Goal: Information Seeking & Learning: Learn about a topic

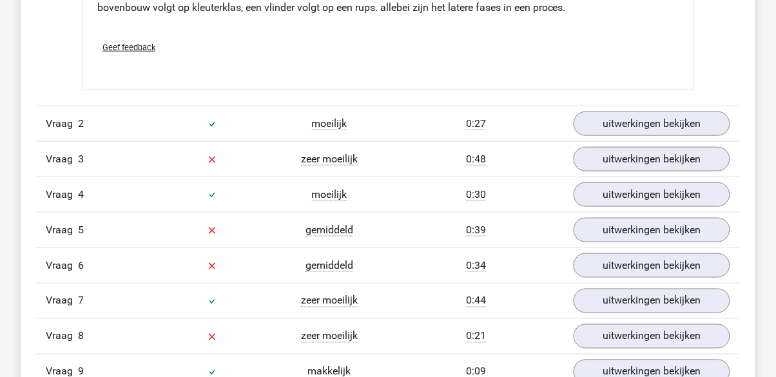
scroll to position [1364, 0]
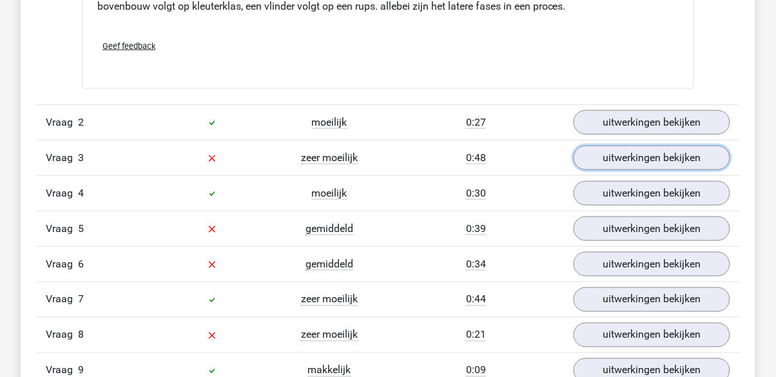
click at [700, 162] on link "uitwerkingen bekijken" at bounding box center [652, 158] width 157 height 24
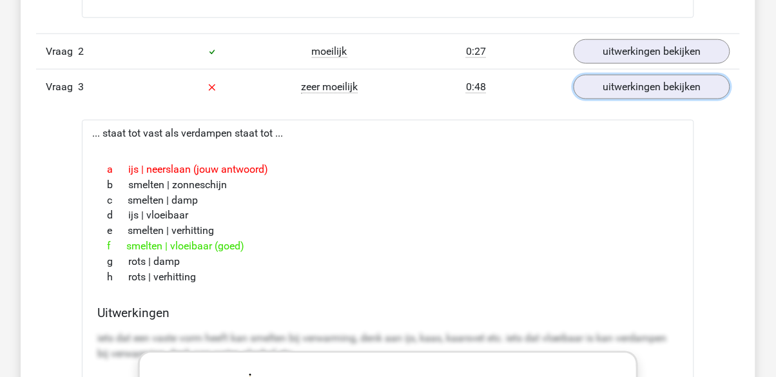
scroll to position [1432, 0]
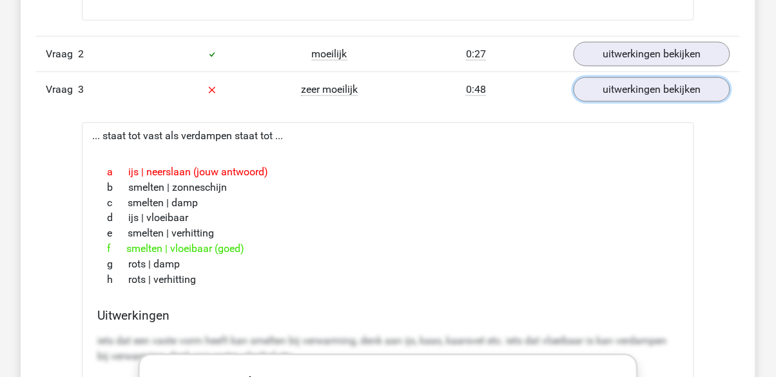
click at [692, 93] on link "uitwerkingen bekijken" at bounding box center [652, 89] width 157 height 24
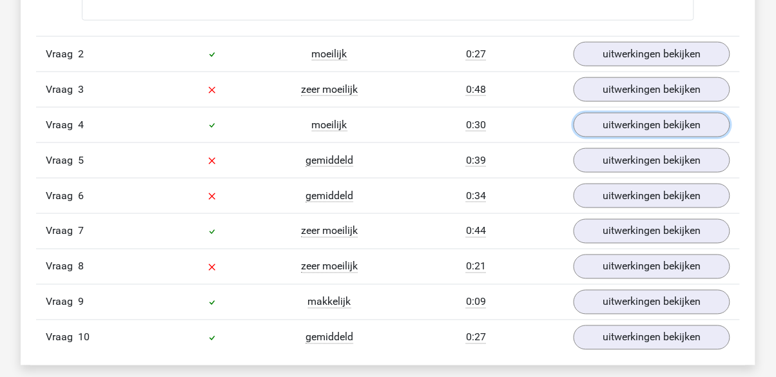
click at [692, 128] on link "uitwerkingen bekijken" at bounding box center [652, 125] width 157 height 24
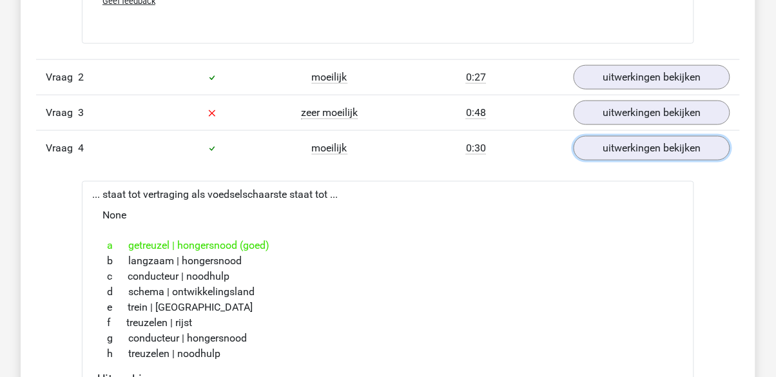
scroll to position [1405, 0]
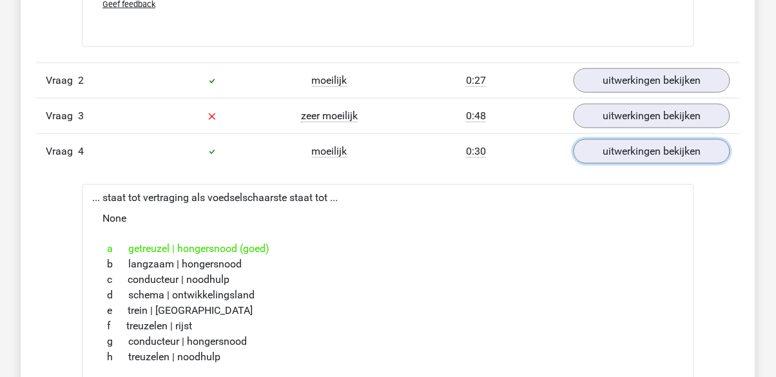
click at [695, 150] on link "uitwerkingen bekijken" at bounding box center [652, 151] width 157 height 24
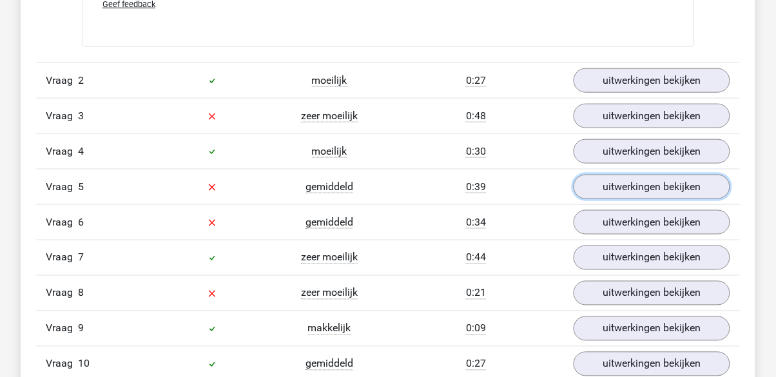
click at [691, 193] on link "uitwerkingen bekijken" at bounding box center [652, 187] width 157 height 24
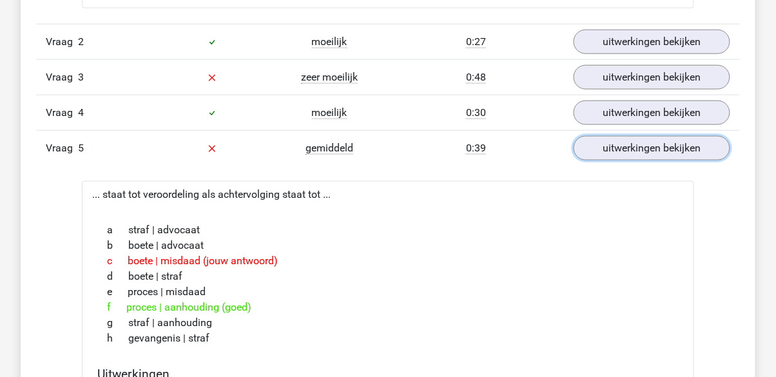
scroll to position [1442, 0]
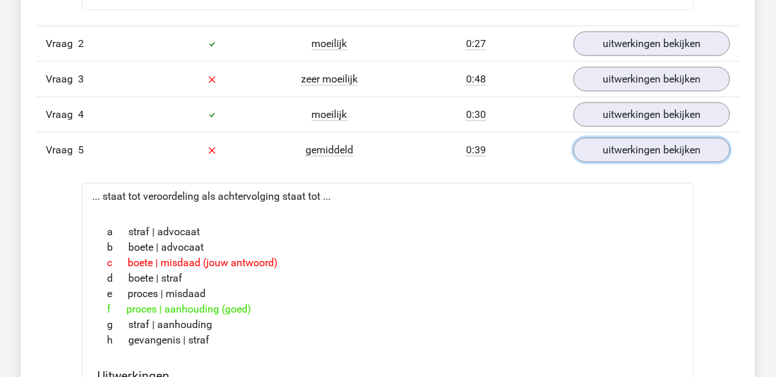
click at [708, 146] on link "uitwerkingen bekijken" at bounding box center [652, 150] width 157 height 24
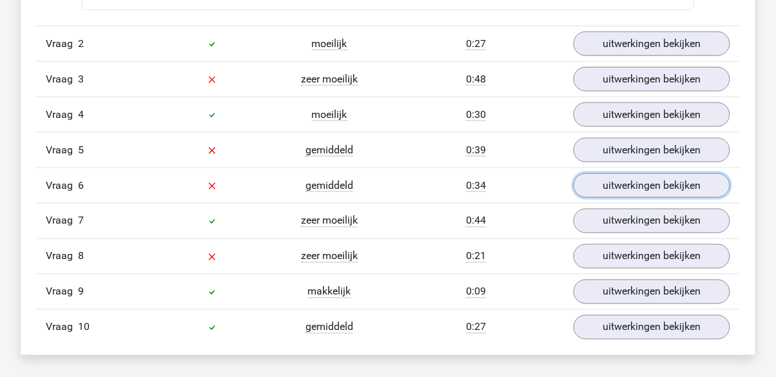
click at [698, 191] on link "uitwerkingen bekijken" at bounding box center [652, 185] width 157 height 24
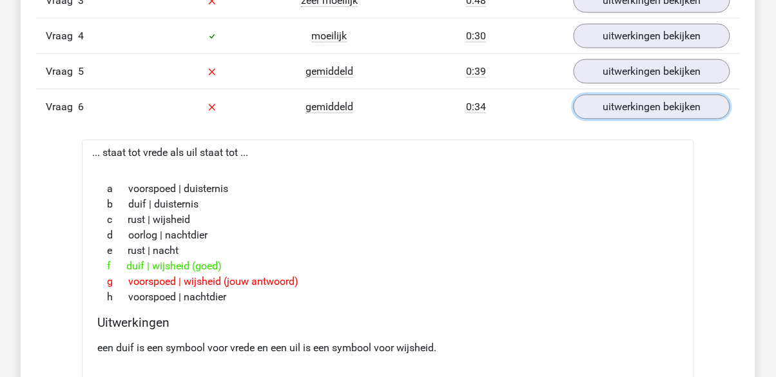
scroll to position [1514, 0]
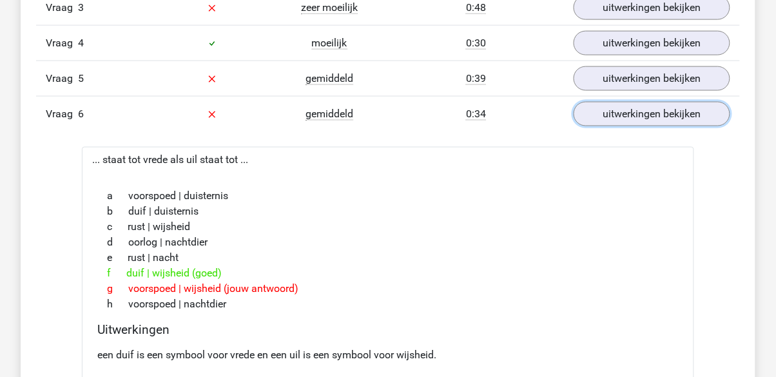
click at [705, 120] on link "uitwerkingen bekijken" at bounding box center [652, 114] width 157 height 24
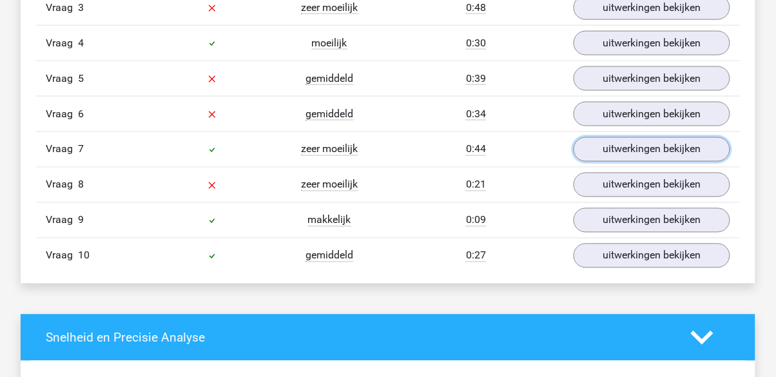
click at [702, 155] on link "uitwerkingen bekijken" at bounding box center [652, 149] width 157 height 24
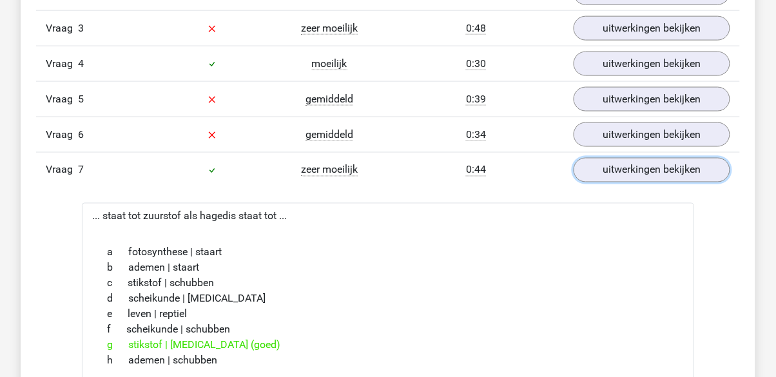
scroll to position [1492, 0]
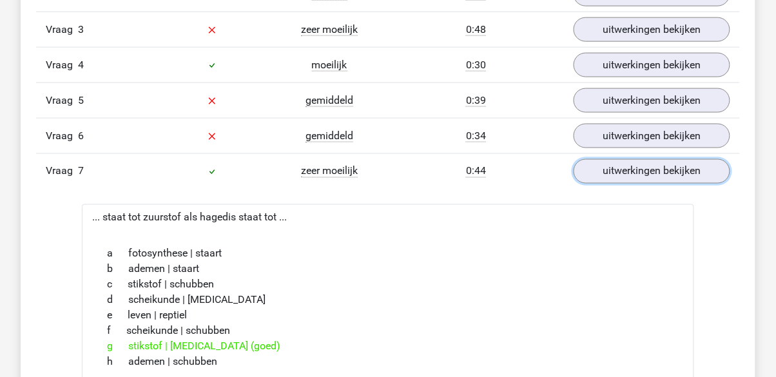
click at [684, 167] on link "uitwerkingen bekijken" at bounding box center [652, 171] width 157 height 24
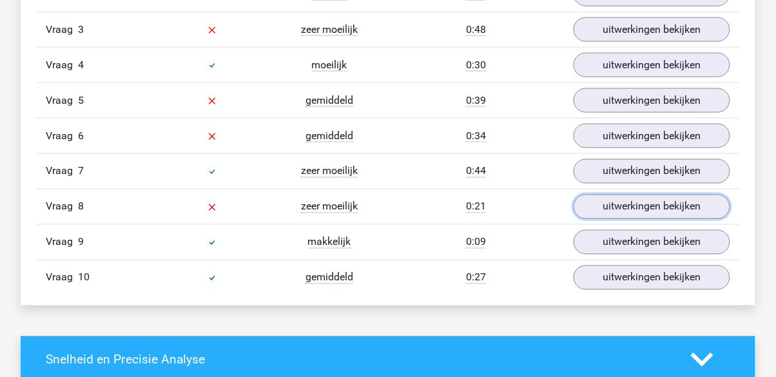
click at [681, 209] on link "uitwerkingen bekijken" at bounding box center [652, 207] width 157 height 24
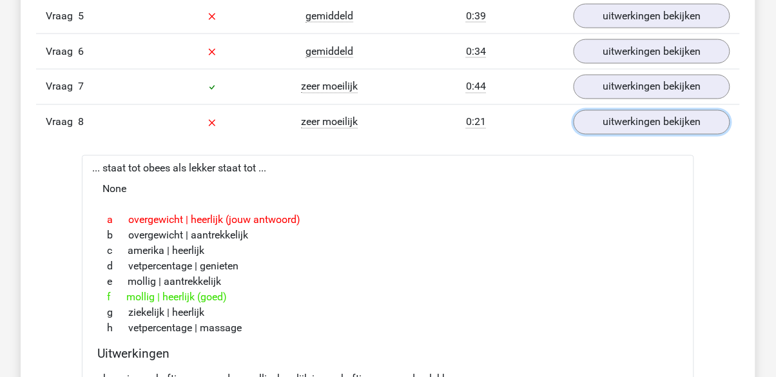
scroll to position [1574, 0]
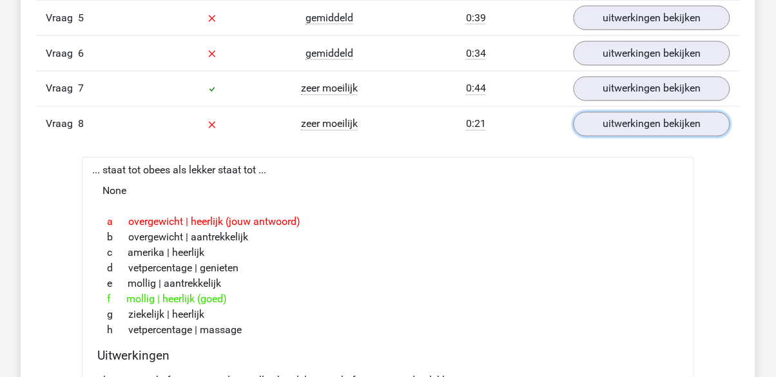
click at [670, 119] on link "uitwerkingen bekijken" at bounding box center [652, 124] width 157 height 24
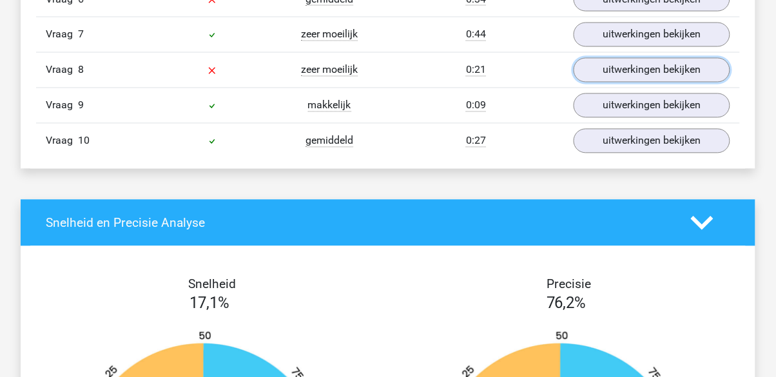
scroll to position [1628, 0]
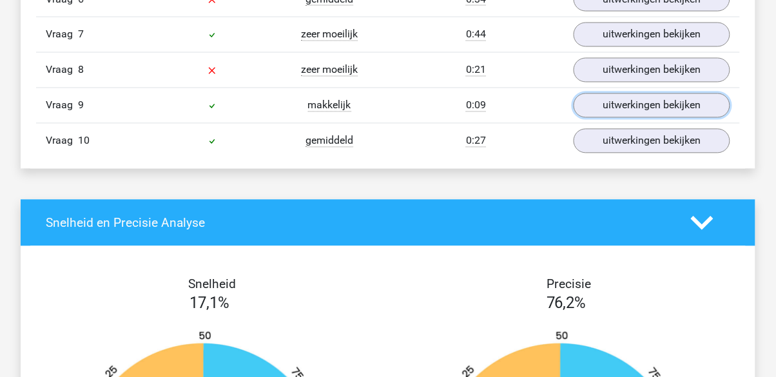
click at [679, 104] on link "uitwerkingen bekijken" at bounding box center [652, 105] width 157 height 24
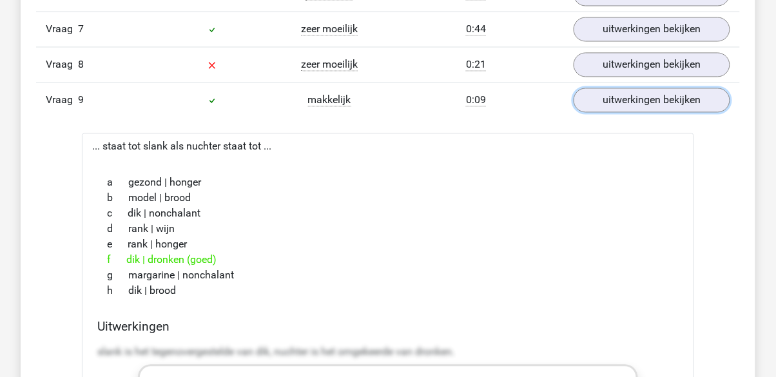
scroll to position [1633, 0]
click at [684, 102] on link "uitwerkingen bekijken" at bounding box center [652, 101] width 157 height 24
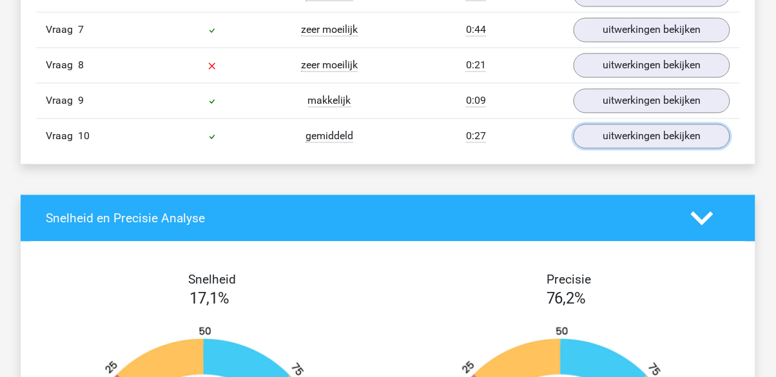
click at [668, 144] on link "uitwerkingen bekijken" at bounding box center [652, 136] width 157 height 24
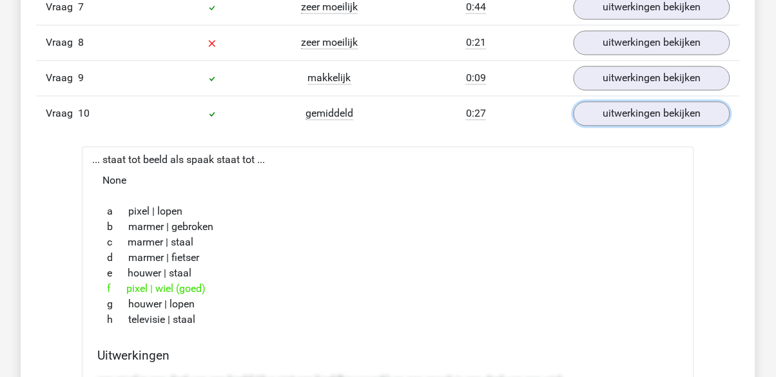
click at [661, 117] on link "uitwerkingen bekijken" at bounding box center [652, 113] width 157 height 24
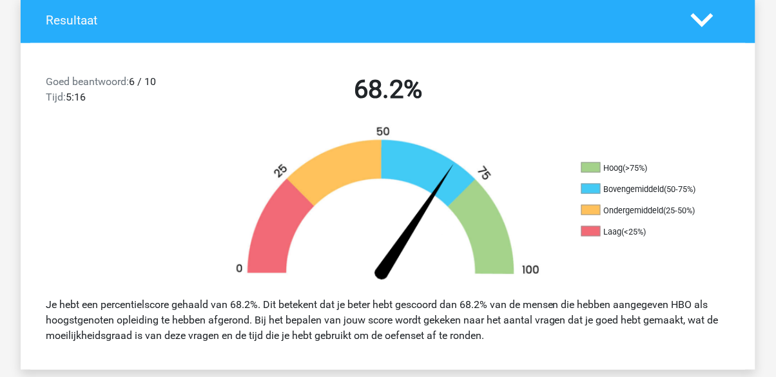
scroll to position [266, 0]
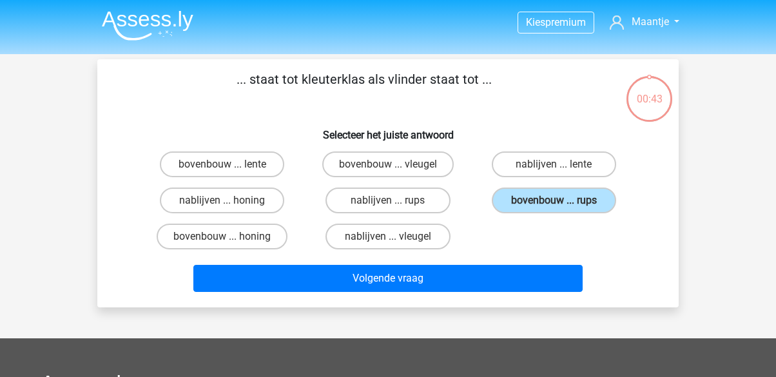
scroll to position [59, 0]
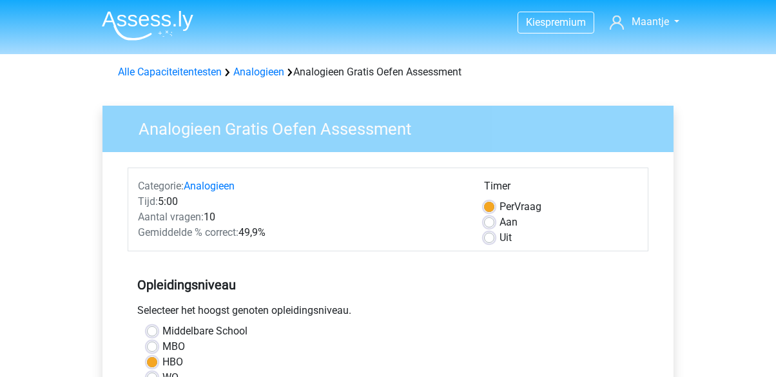
scroll to position [355, 0]
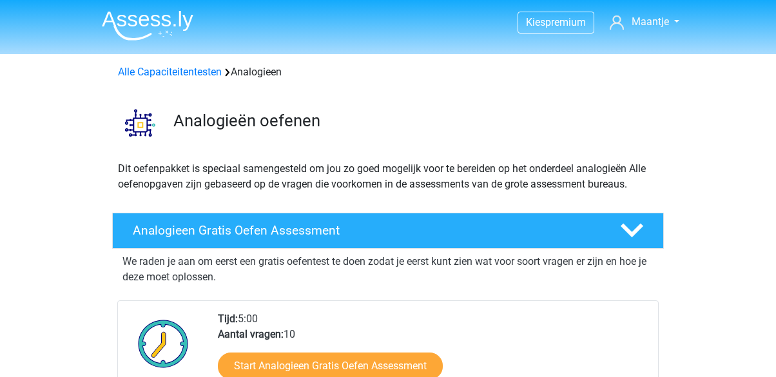
scroll to position [275, 0]
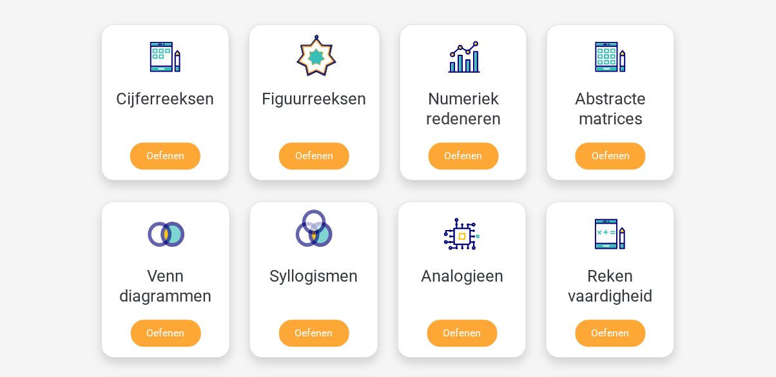
scroll to position [581, 0]
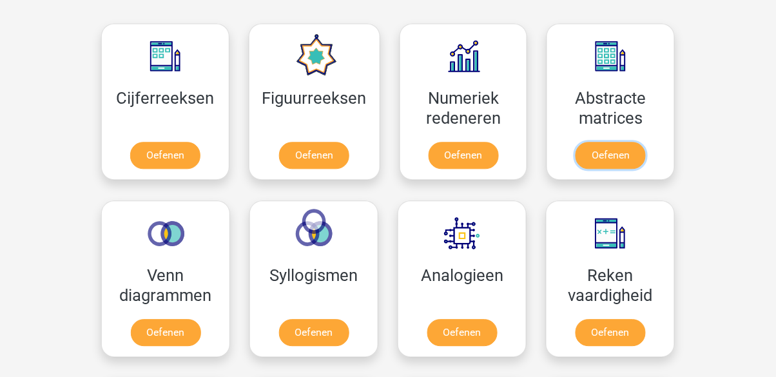
click at [621, 159] on link "Oefenen" at bounding box center [610, 155] width 70 height 27
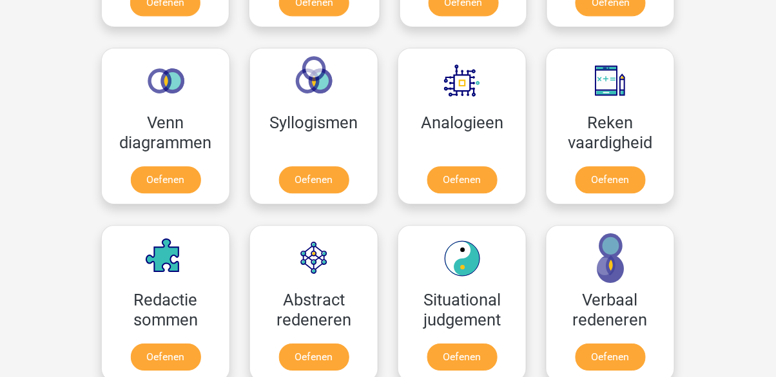
scroll to position [733, 0]
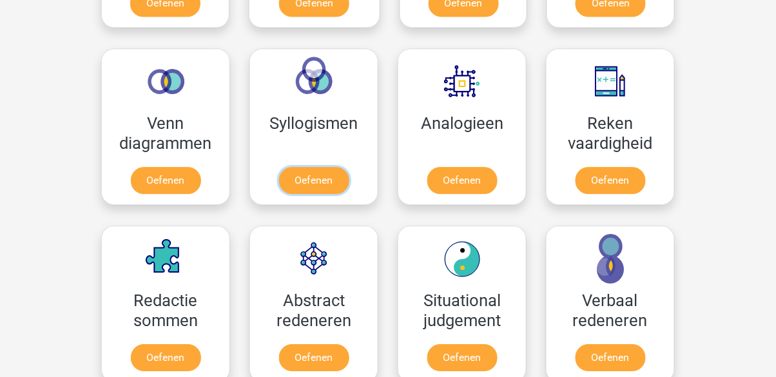
click at [313, 176] on link "Oefenen" at bounding box center [314, 180] width 70 height 27
click at [168, 344] on link "Oefenen" at bounding box center [166, 357] width 70 height 27
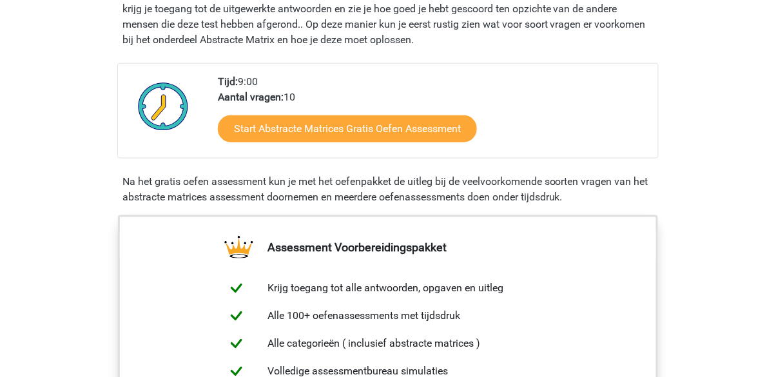
scroll to position [285, 0]
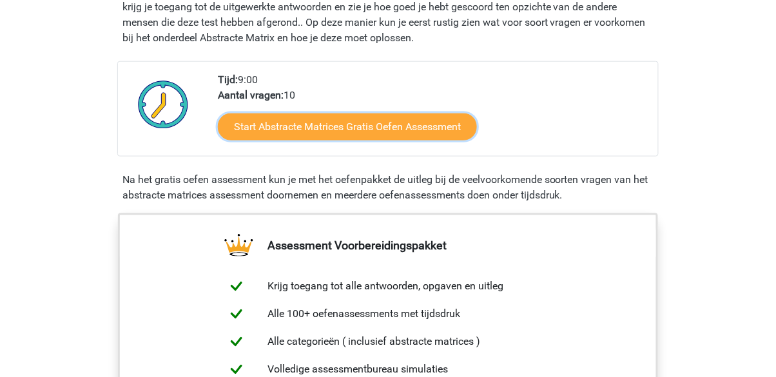
click at [250, 122] on link "Start Abstracte Matrices Gratis Oefen Assessment" at bounding box center [347, 126] width 259 height 27
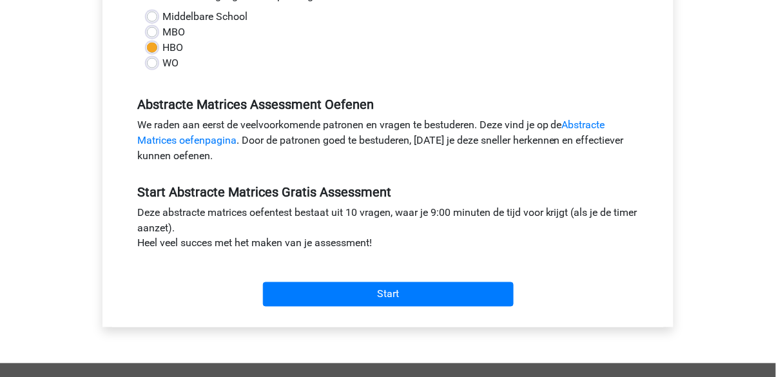
scroll to position [314, 0]
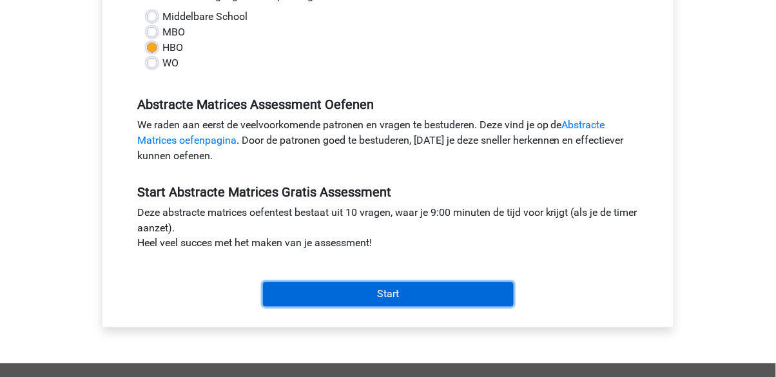
click at [485, 288] on input "Start" at bounding box center [388, 294] width 251 height 24
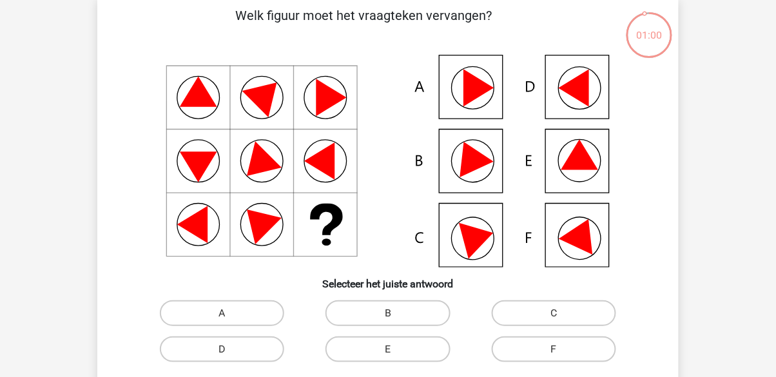
scroll to position [24, 0]
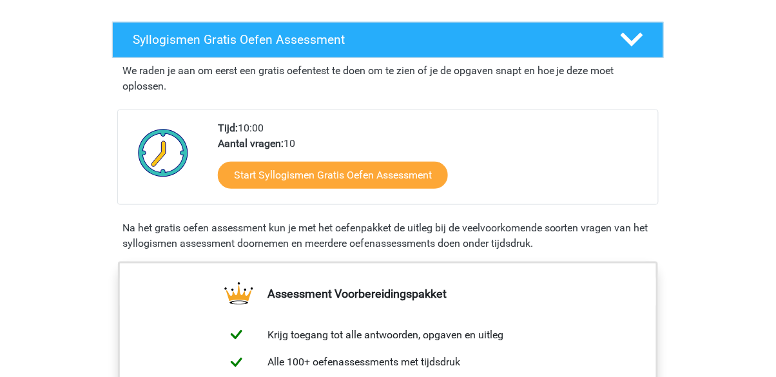
scroll to position [189, 0]
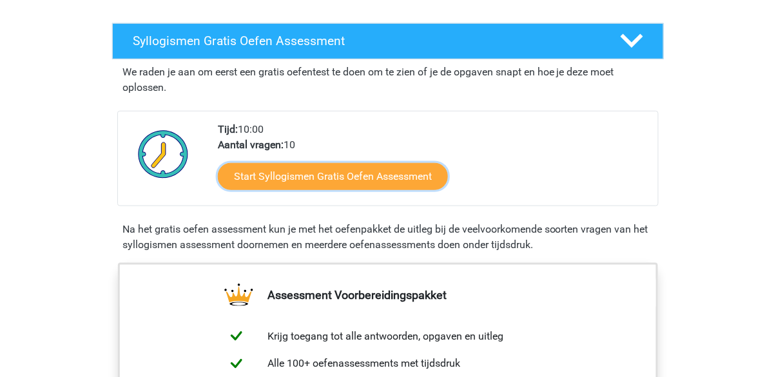
click at [269, 176] on link "Start Syllogismen Gratis Oefen Assessment" at bounding box center [333, 176] width 230 height 27
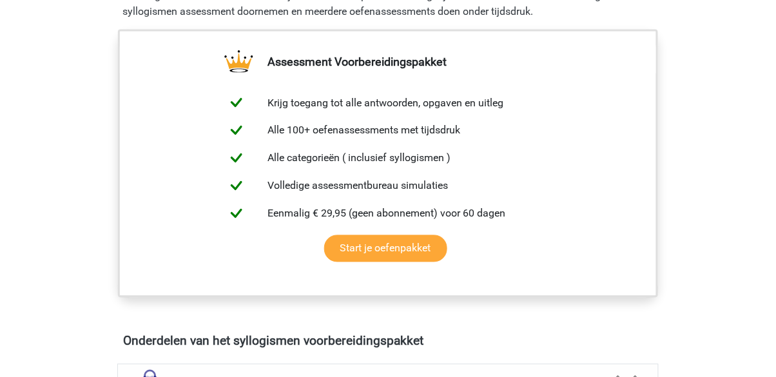
scroll to position [418, 0]
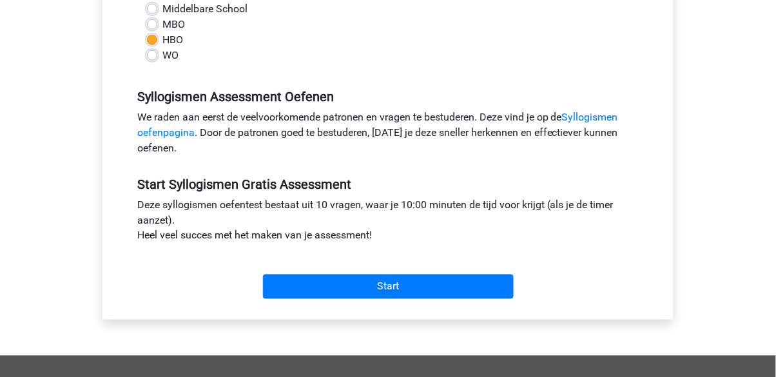
scroll to position [323, 0]
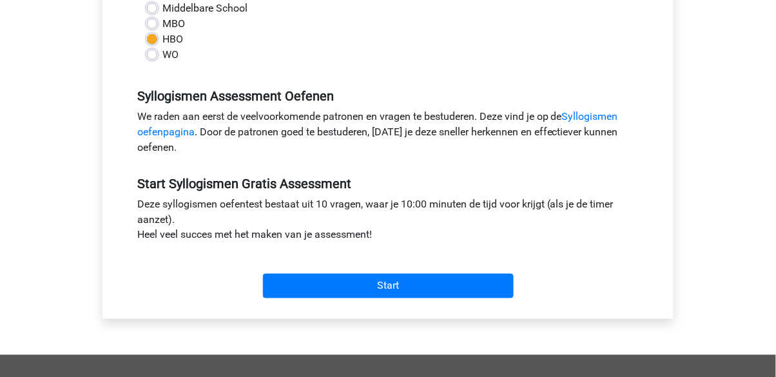
click at [605, 116] on link "Syllogismen oefenpagina" at bounding box center [377, 124] width 481 height 28
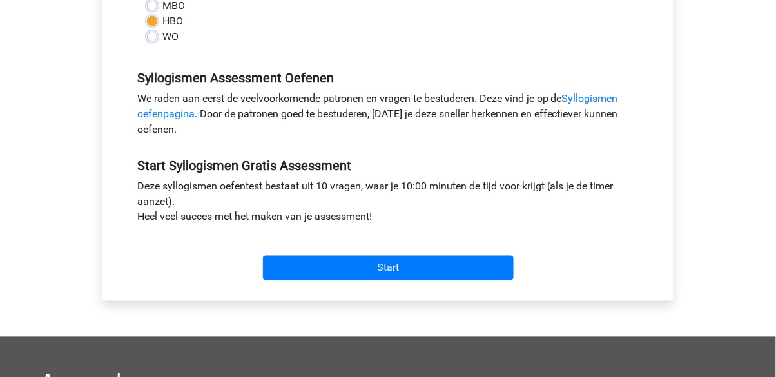
scroll to position [330, 0]
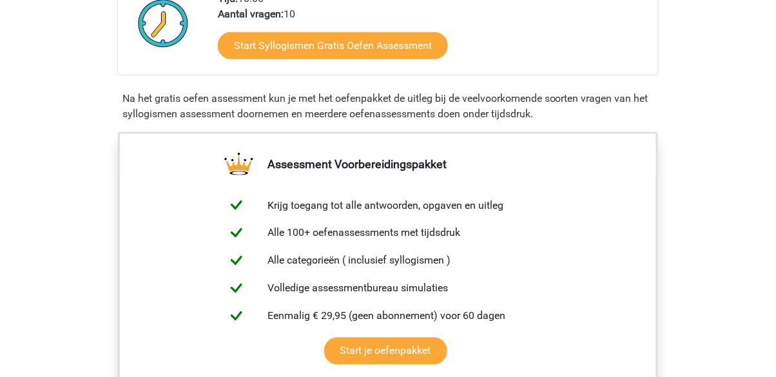
scroll to position [320, 0]
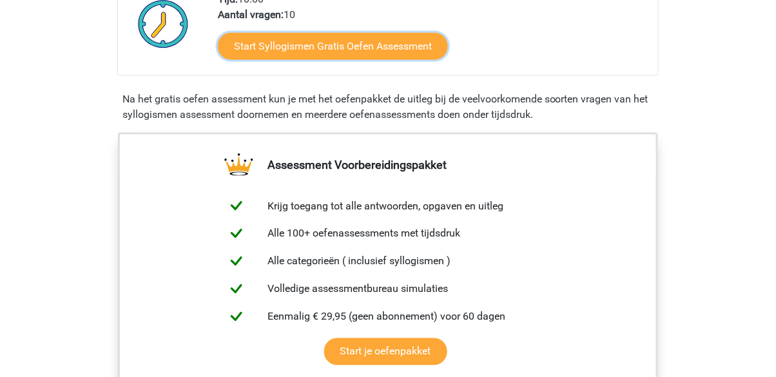
click at [267, 48] on link "Start Syllogismen Gratis Oefen Assessment" at bounding box center [333, 46] width 230 height 27
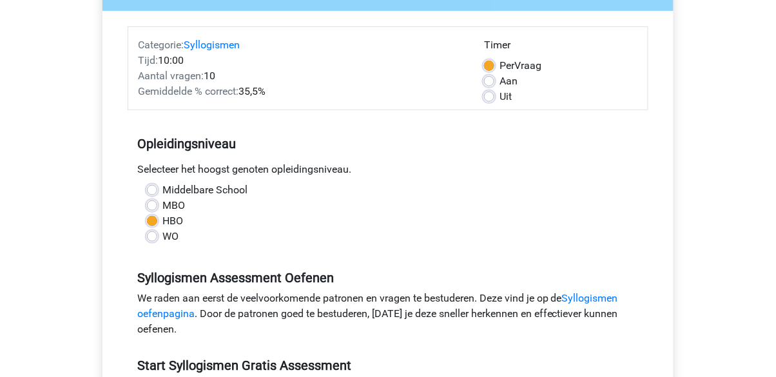
scroll to position [140, 0]
click at [499, 99] on label "Uit" at bounding box center [505, 97] width 12 height 15
click at [488, 99] on input "Uit" at bounding box center [489, 96] width 10 height 13
radio input "true"
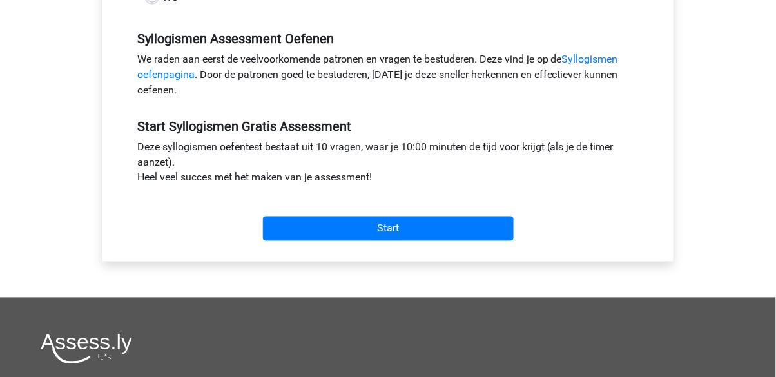
scroll to position [381, 0]
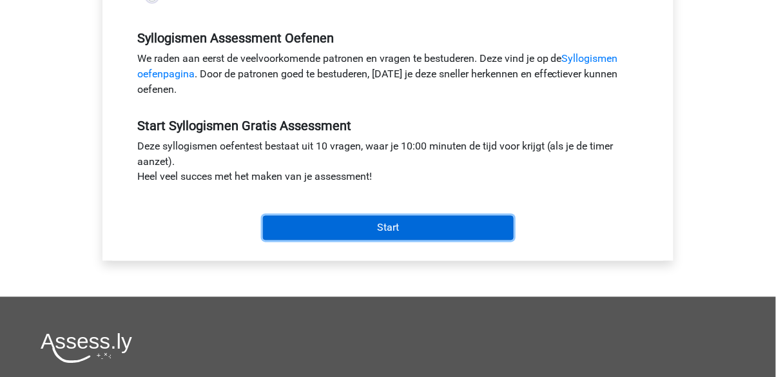
click at [481, 231] on input "Start" at bounding box center [388, 228] width 251 height 24
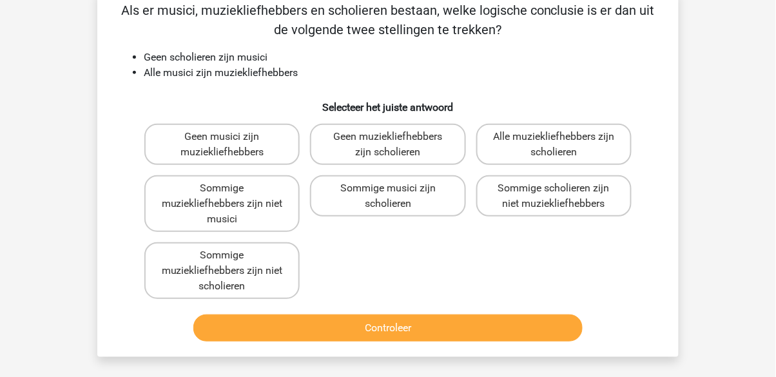
scroll to position [70, 0]
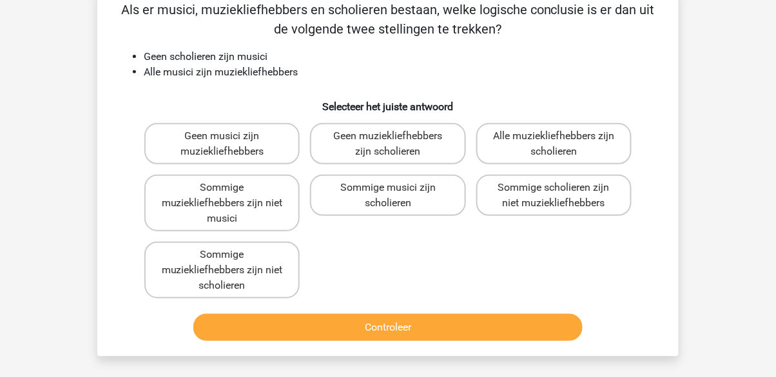
click at [425, 202] on label "Sommige musici zijn scholieren" at bounding box center [387, 195] width 155 height 41
click at [396, 196] on input "Sommige musici zijn scholieren" at bounding box center [392, 192] width 8 height 8
radio input "true"
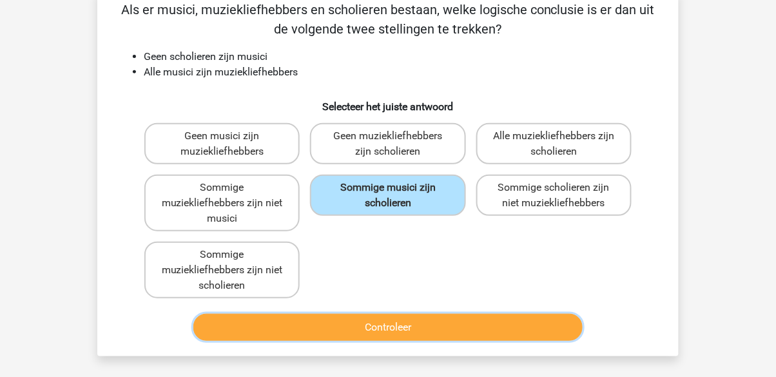
click at [467, 338] on button "Controleer" at bounding box center [388, 327] width 390 height 27
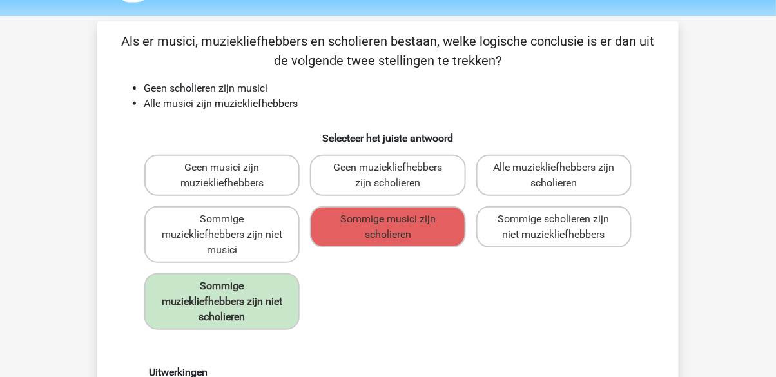
scroll to position [0, 0]
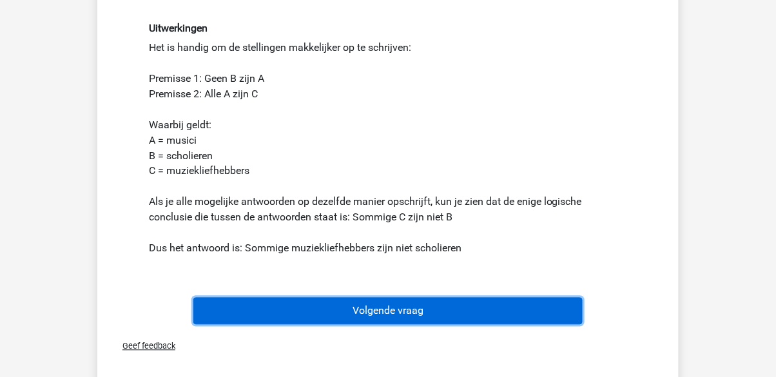
click at [495, 318] on button "Volgende vraag" at bounding box center [388, 311] width 390 height 27
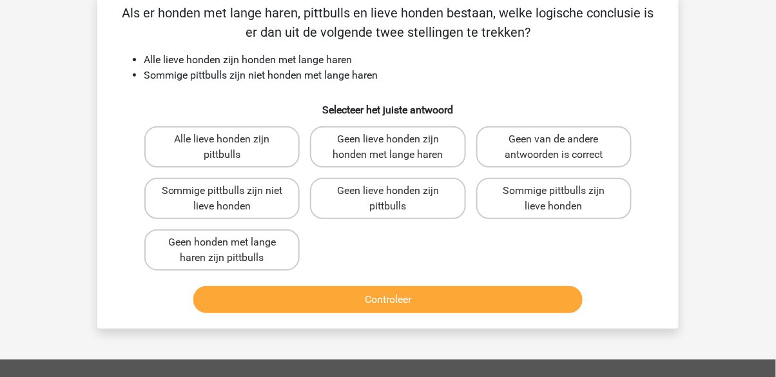
scroll to position [59, 0]
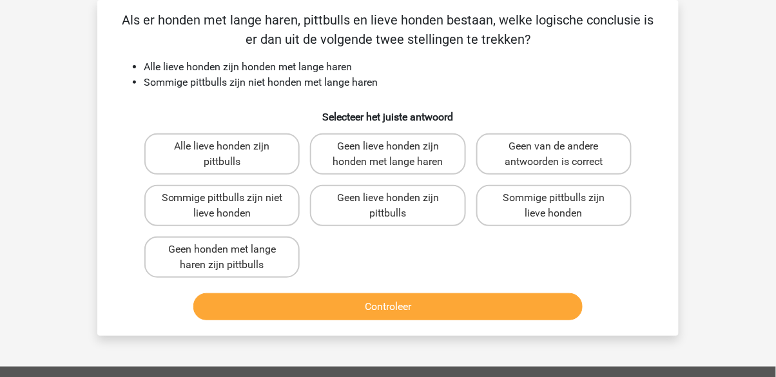
click at [567, 212] on label "Sommige pittbulls zijn lieve honden" at bounding box center [553, 205] width 155 height 41
click at [562, 206] on input "Sommige pittbulls zijn lieve honden" at bounding box center [558, 202] width 8 height 8
radio input "true"
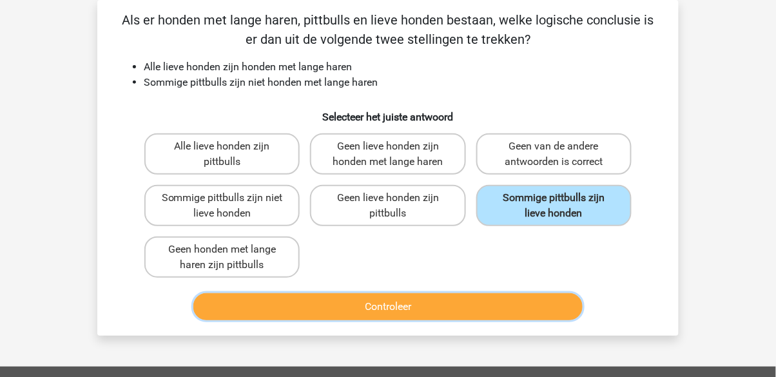
click at [528, 311] on button "Controleer" at bounding box center [388, 306] width 390 height 27
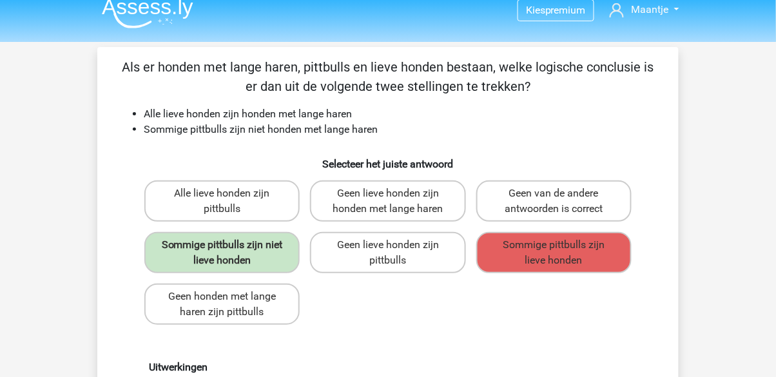
scroll to position [0, 0]
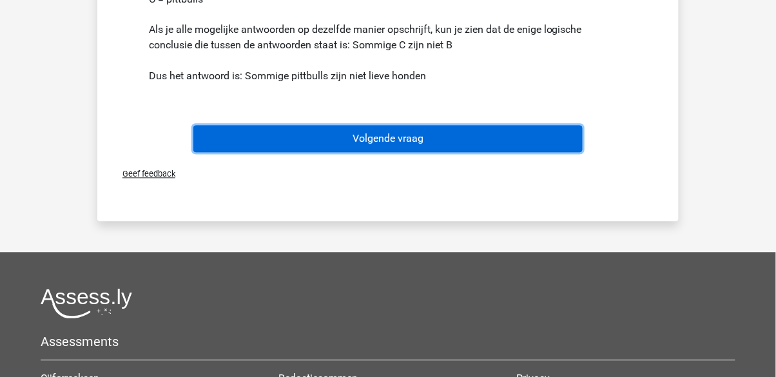
click at [554, 145] on button "Volgende vraag" at bounding box center [388, 139] width 390 height 27
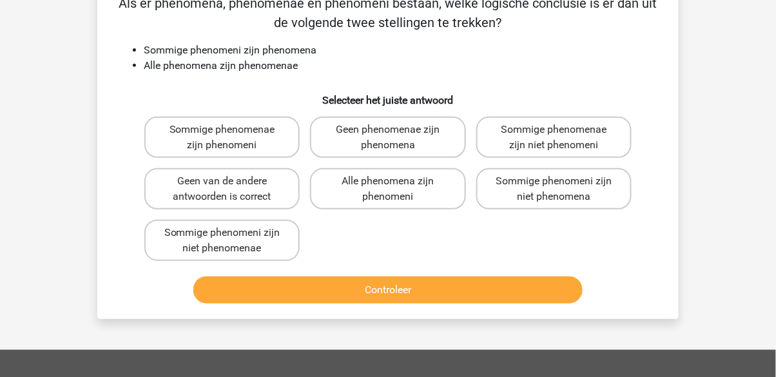
scroll to position [85, 0]
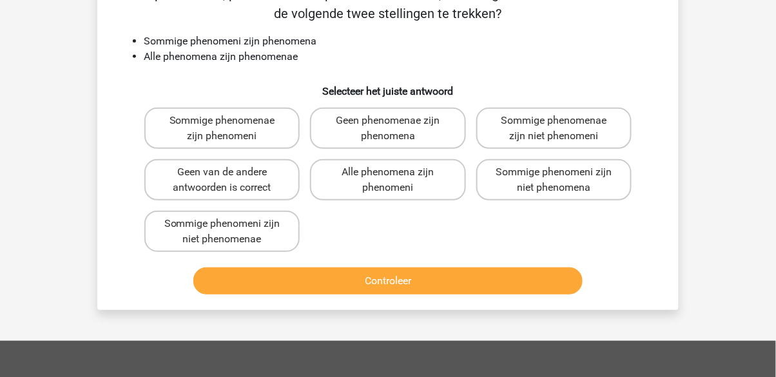
click at [435, 182] on label "Alle phenomena zijn phenomeni" at bounding box center [387, 179] width 155 height 41
click at [396, 180] on input "Alle phenomena zijn phenomeni" at bounding box center [392, 176] width 8 height 8
radio input "true"
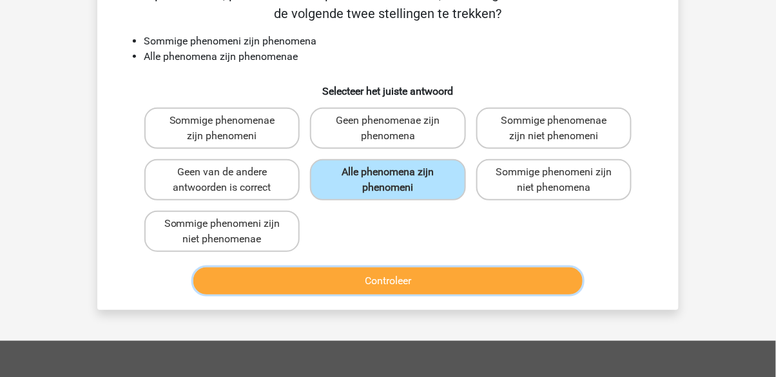
click at [427, 268] on button "Controleer" at bounding box center [388, 280] width 390 height 27
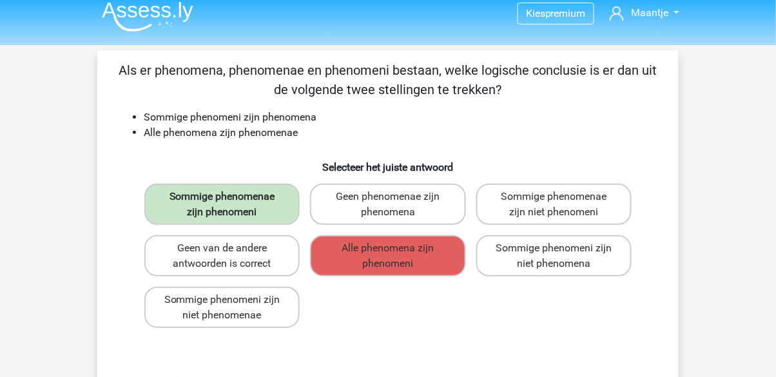
scroll to position [0, 0]
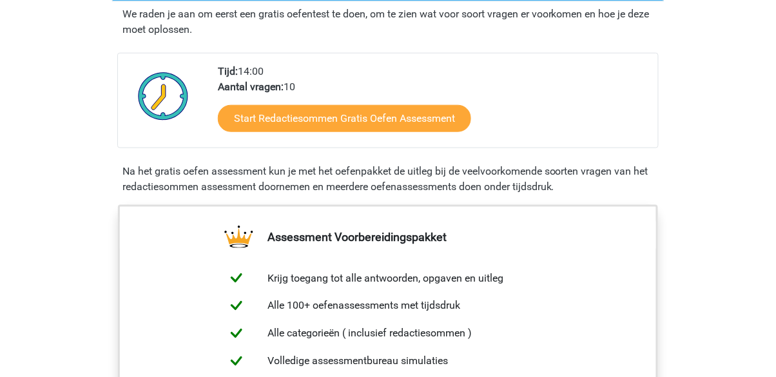
scroll to position [248, 0]
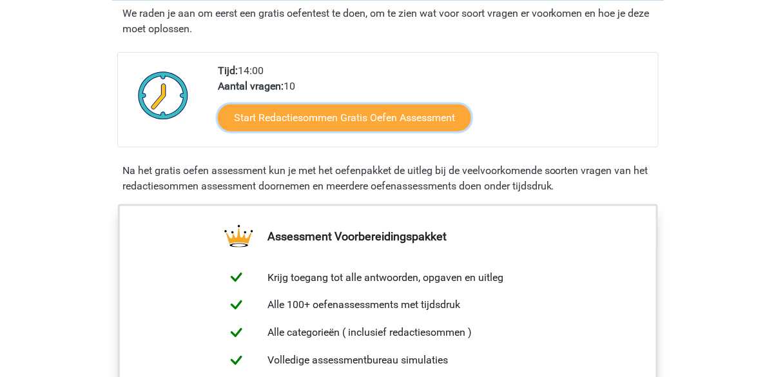
click at [275, 131] on link "Start Redactiesommen Gratis Oefen Assessment" at bounding box center [344, 117] width 253 height 27
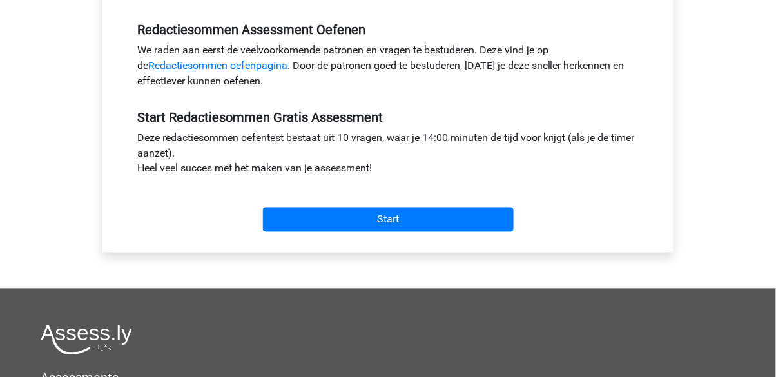
scroll to position [396, 0]
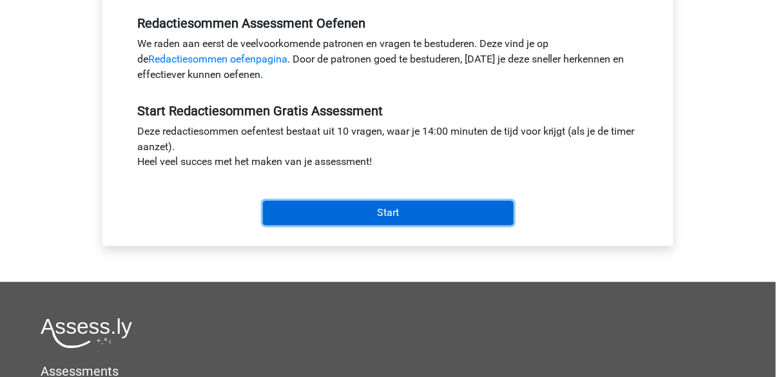
click at [284, 208] on input "Start" at bounding box center [388, 213] width 251 height 24
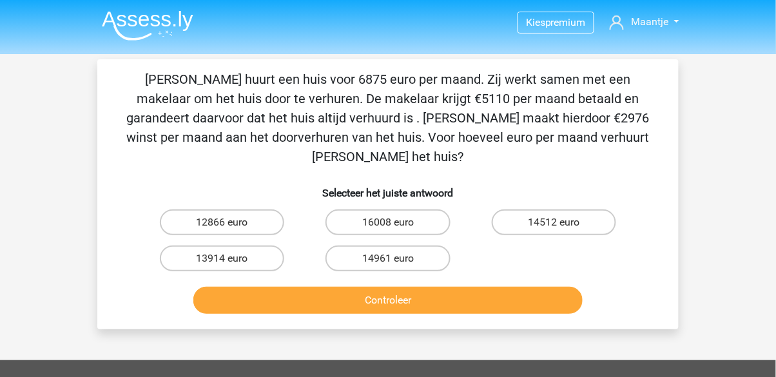
click at [375, 246] on label "14961 euro" at bounding box center [387, 259] width 124 height 26
click at [388, 258] on input "14961 euro" at bounding box center [392, 262] width 8 height 8
radio input "true"
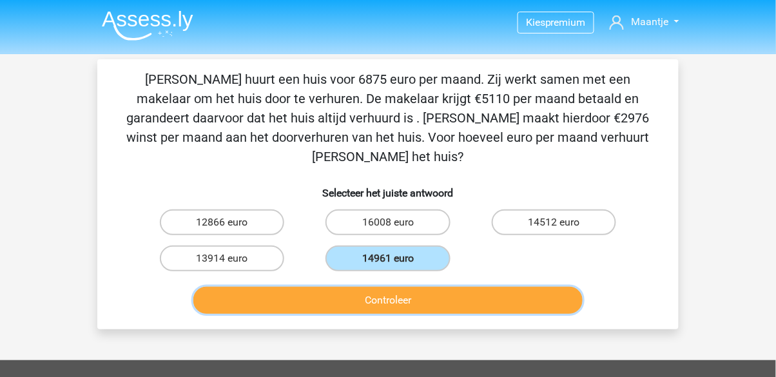
click at [355, 287] on button "Controleer" at bounding box center [388, 300] width 390 height 27
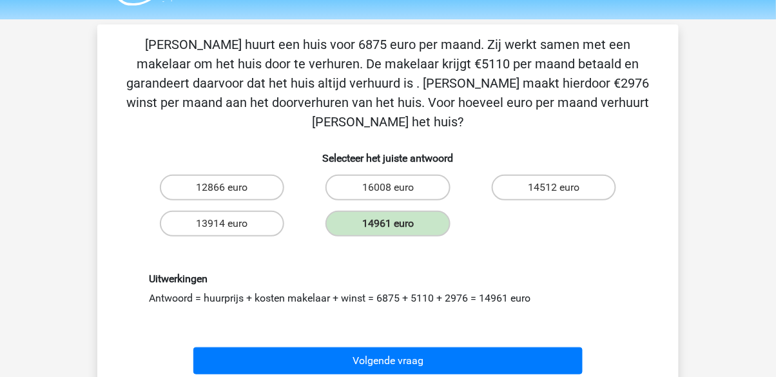
scroll to position [31, 0]
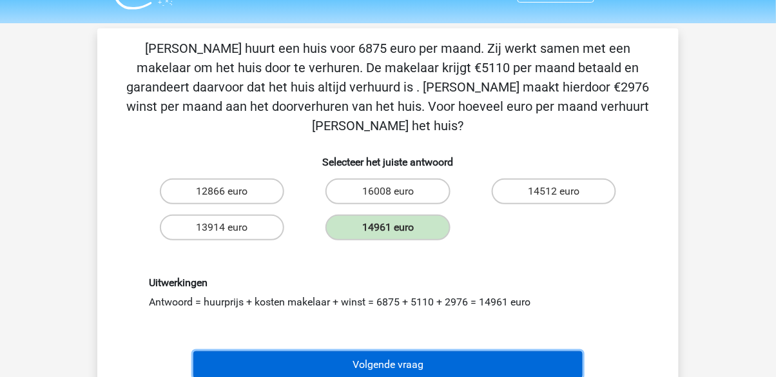
click at [537, 351] on button "Volgende vraag" at bounding box center [388, 364] width 390 height 27
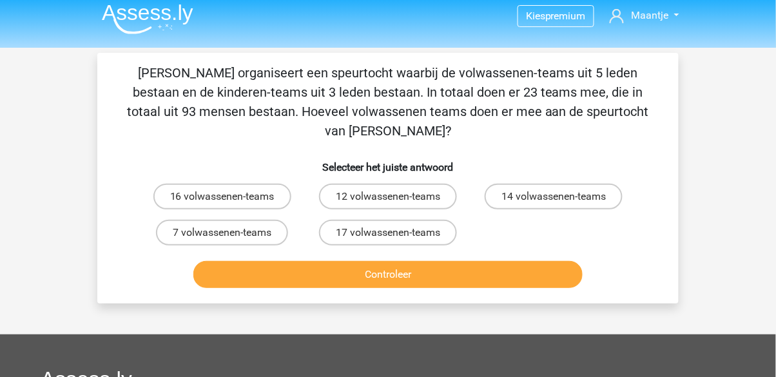
scroll to position [6, 0]
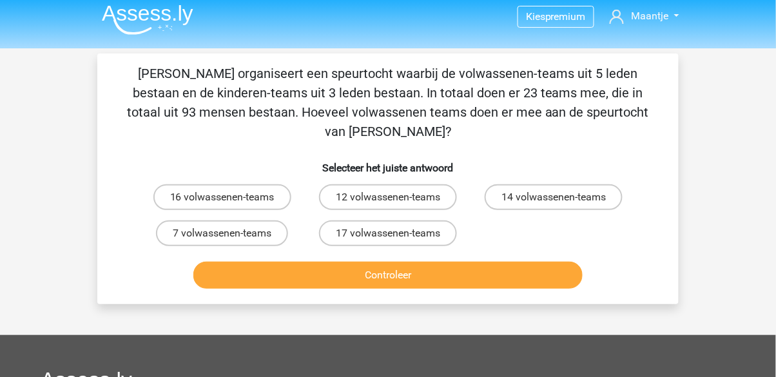
click at [429, 184] on label "12 volwassenen-teams" at bounding box center [388, 197] width 138 height 26
click at [396, 197] on input "12 volwassenen-teams" at bounding box center [392, 201] width 8 height 8
radio input "true"
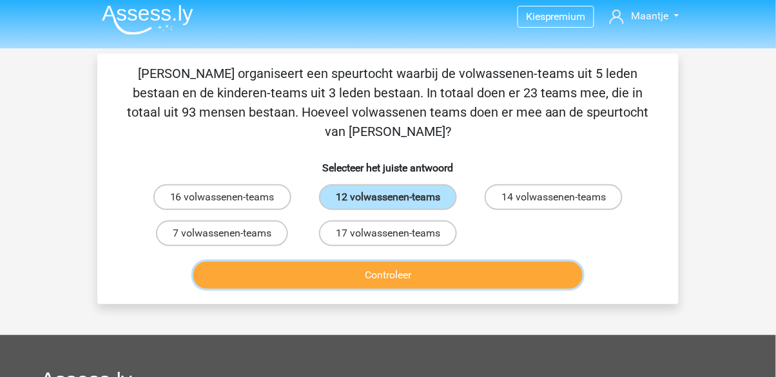
click at [401, 267] on button "Controleer" at bounding box center [388, 275] width 390 height 27
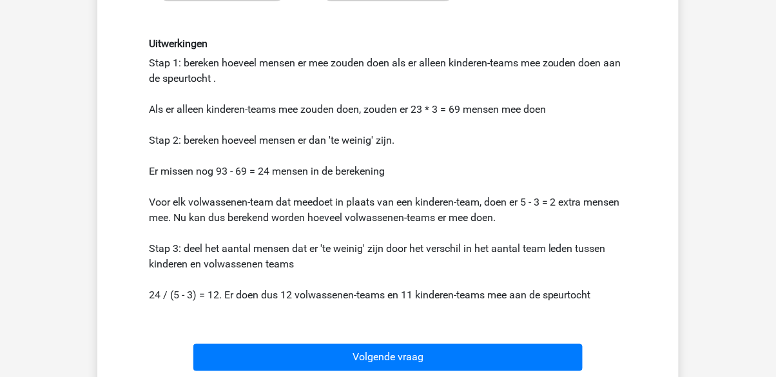
scroll to position [250, 0]
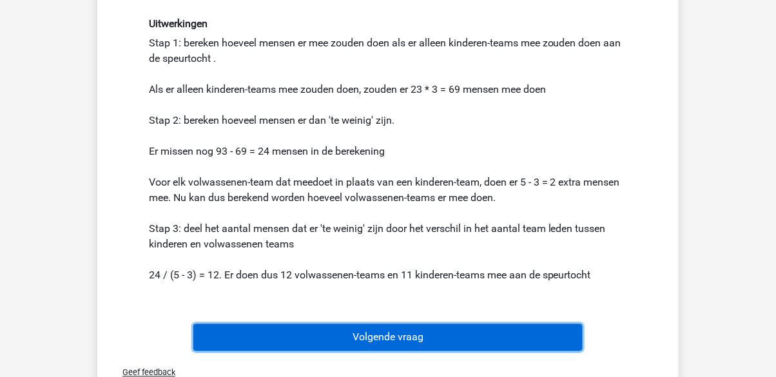
click at [570, 324] on button "Volgende vraag" at bounding box center [388, 337] width 390 height 27
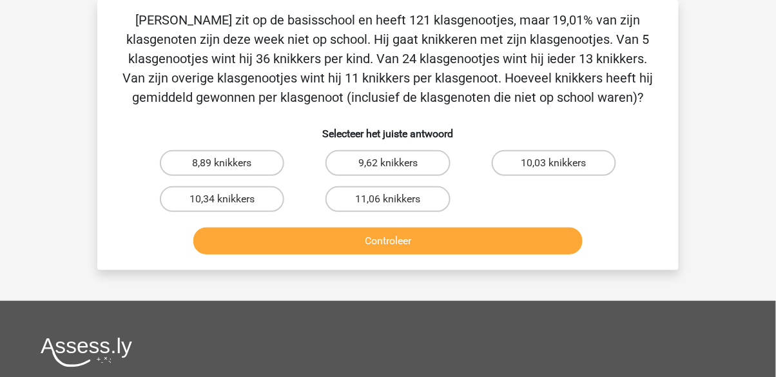
scroll to position [0, 0]
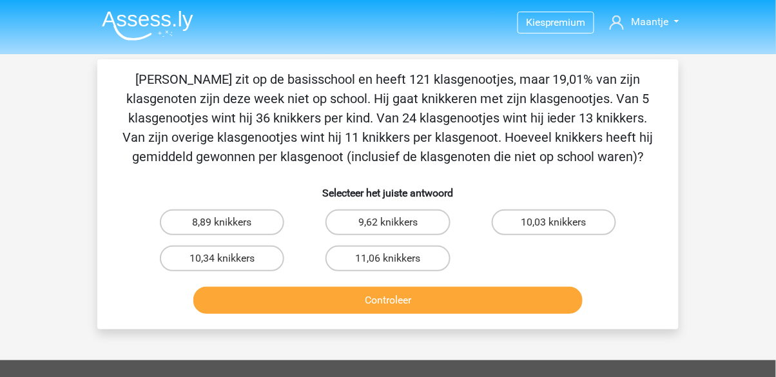
click at [586, 224] on label "10,03 knikkers" at bounding box center [554, 222] width 124 height 26
click at [562, 224] on input "10,03 knikkers" at bounding box center [558, 226] width 8 height 8
radio input "true"
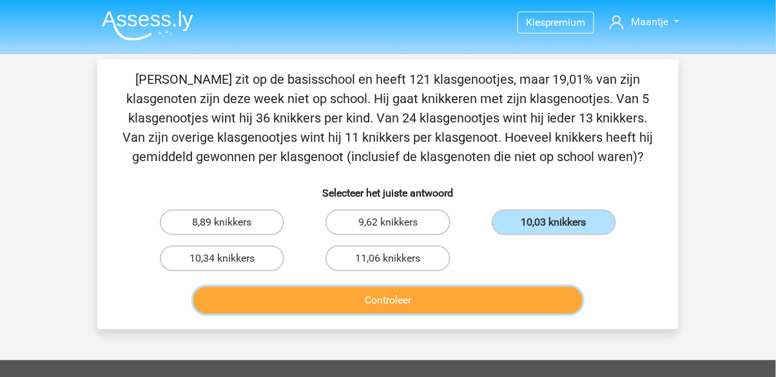
click at [552, 303] on button "Controleer" at bounding box center [388, 300] width 390 height 27
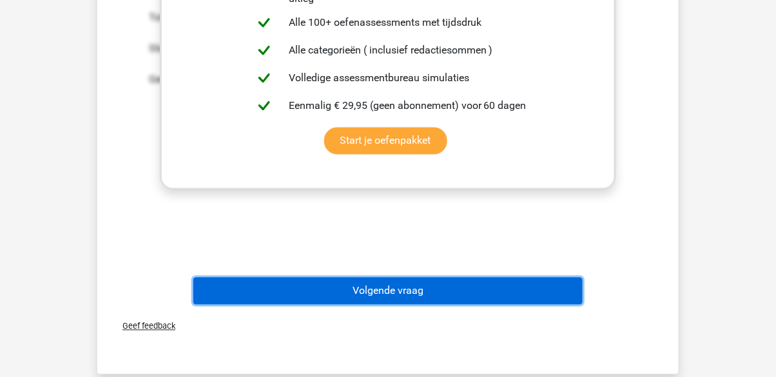
click at [563, 294] on button "Volgende vraag" at bounding box center [388, 291] width 390 height 27
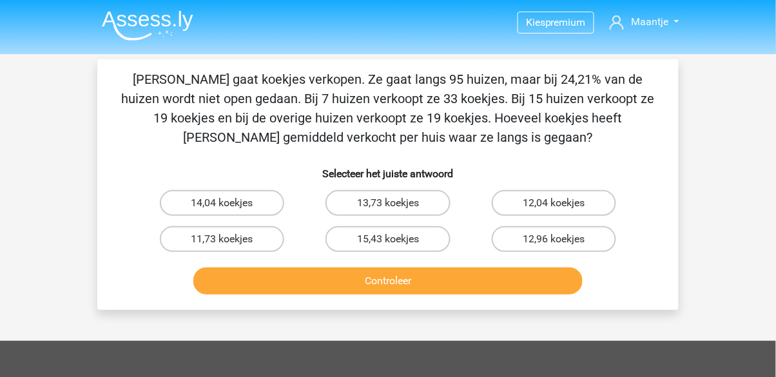
click at [440, 234] on label "15,43 koekjes" at bounding box center [387, 239] width 124 height 26
click at [396, 239] on input "15,43 koekjes" at bounding box center [392, 243] width 8 height 8
radio input "true"
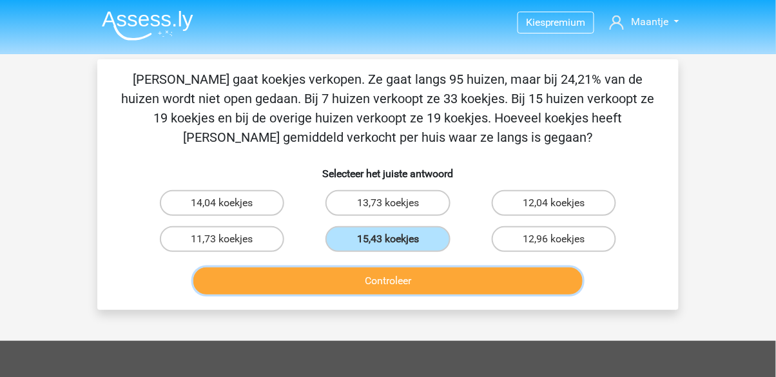
click at [470, 286] on button "Controleer" at bounding box center [388, 280] width 390 height 27
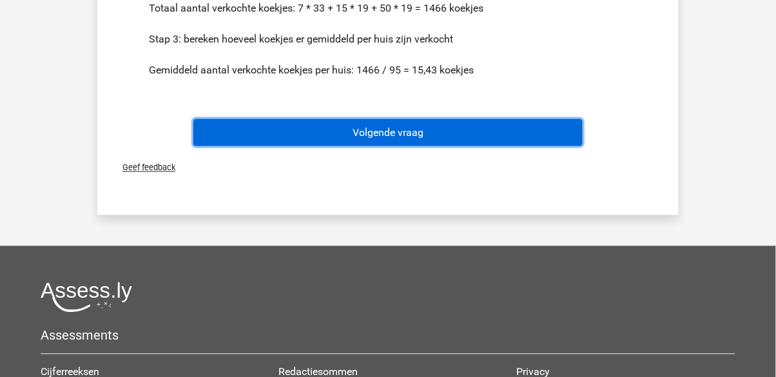
click at [556, 129] on button "Volgende vraag" at bounding box center [388, 132] width 390 height 27
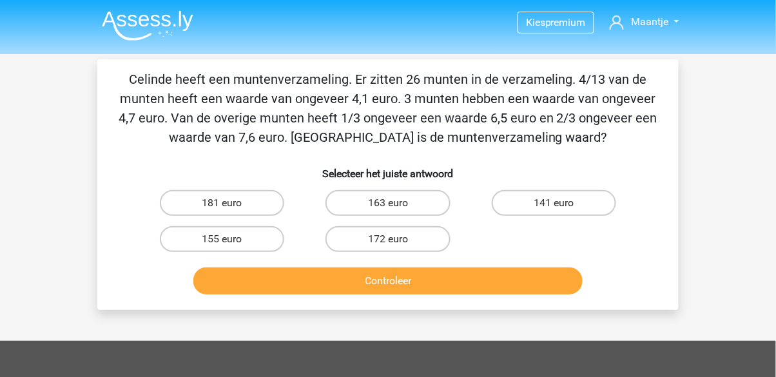
click at [572, 196] on label "141 euro" at bounding box center [554, 203] width 124 height 26
click at [562, 203] on input "141 euro" at bounding box center [558, 207] width 8 height 8
radio input "true"
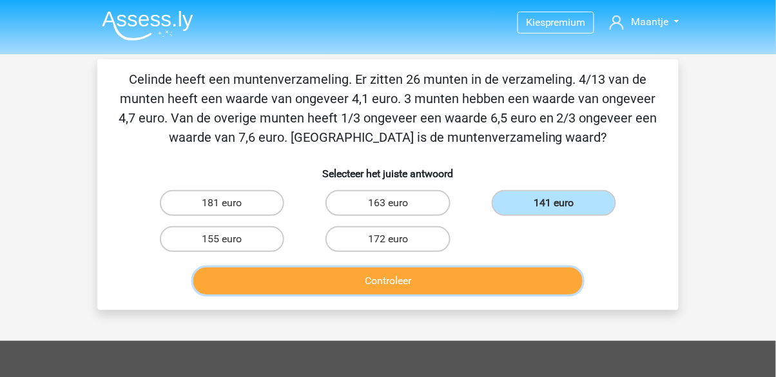
click at [536, 280] on button "Controleer" at bounding box center [388, 280] width 390 height 27
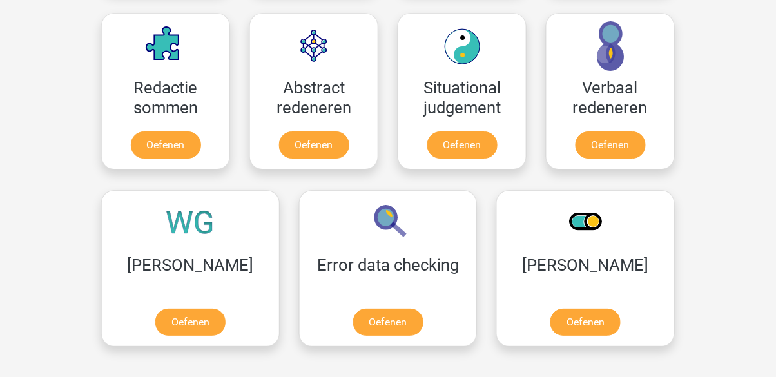
scroll to position [948, 0]
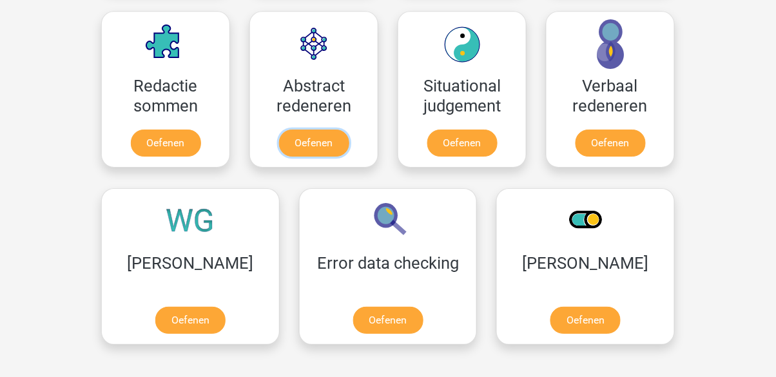
click at [312, 157] on link "Oefenen" at bounding box center [314, 143] width 70 height 27
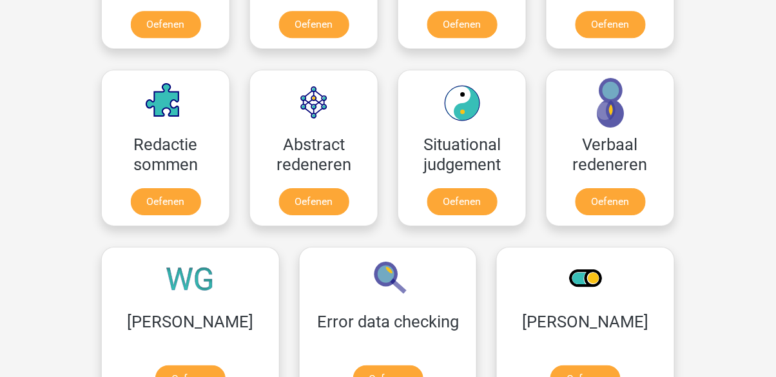
scroll to position [889, 0]
click at [628, 202] on link "Oefenen" at bounding box center [610, 201] width 70 height 27
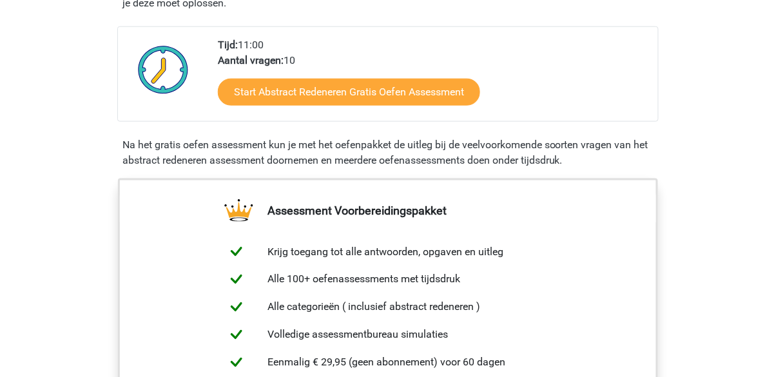
scroll to position [305, 0]
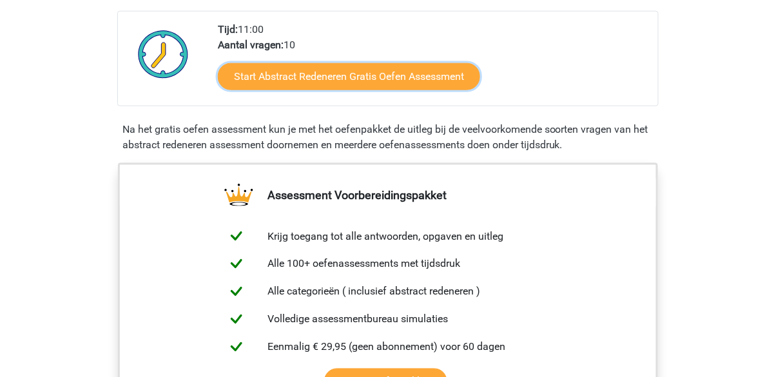
click at [449, 70] on link "Start Abstract Redeneren Gratis Oefen Assessment" at bounding box center [349, 76] width 262 height 27
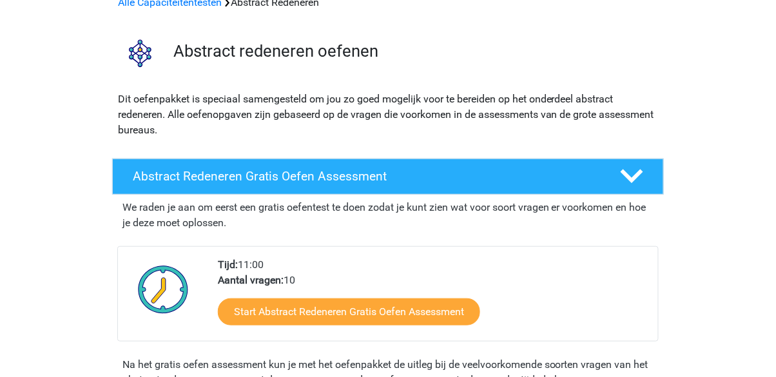
scroll to position [65, 0]
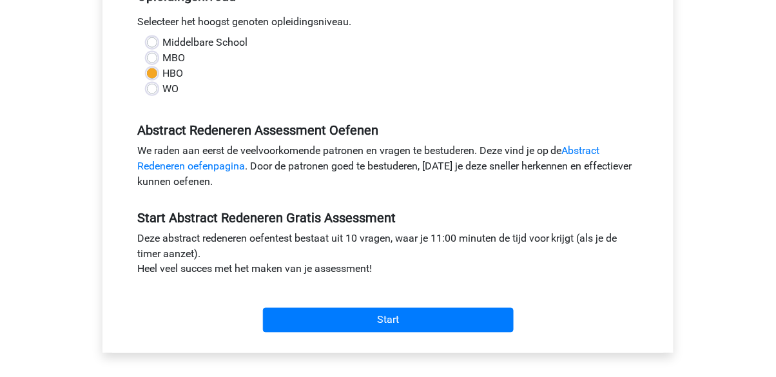
scroll to position [352, 0]
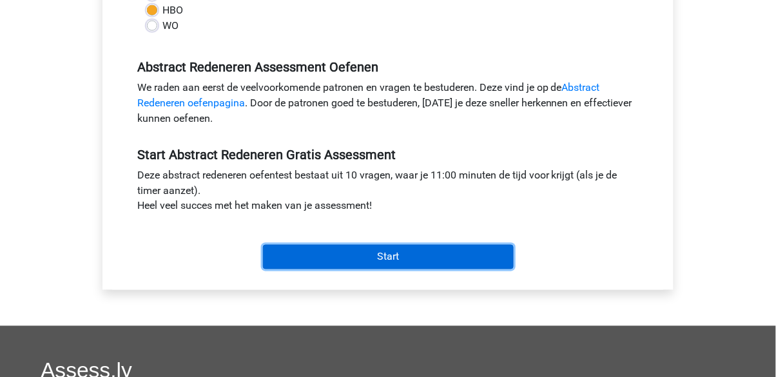
click at [496, 264] on input "Start" at bounding box center [388, 257] width 251 height 24
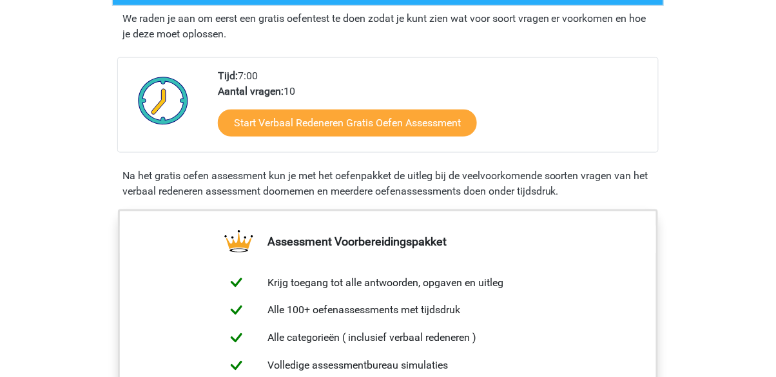
scroll to position [358, 0]
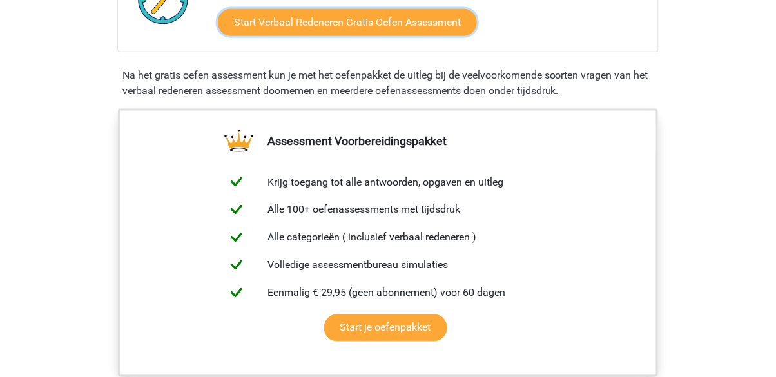
click at [443, 20] on link "Start Verbaal Redeneren Gratis Oefen Assessment" at bounding box center [347, 22] width 259 height 27
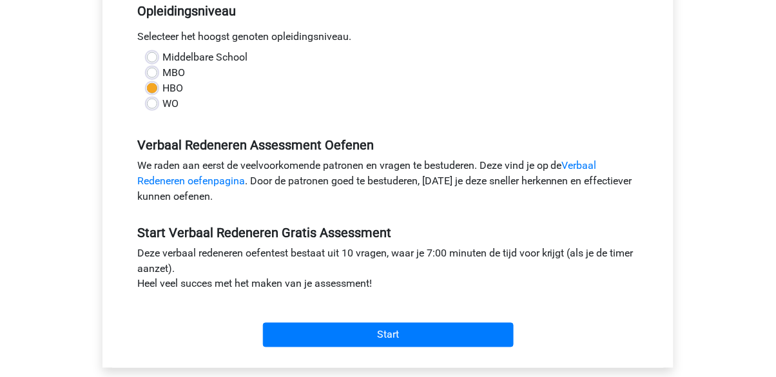
scroll to position [272, 0]
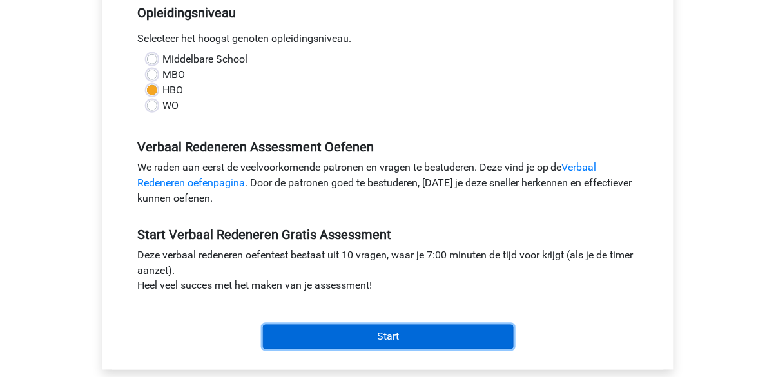
click at [488, 335] on input "Start" at bounding box center [388, 337] width 251 height 24
